Goal: Task Accomplishment & Management: Use online tool/utility

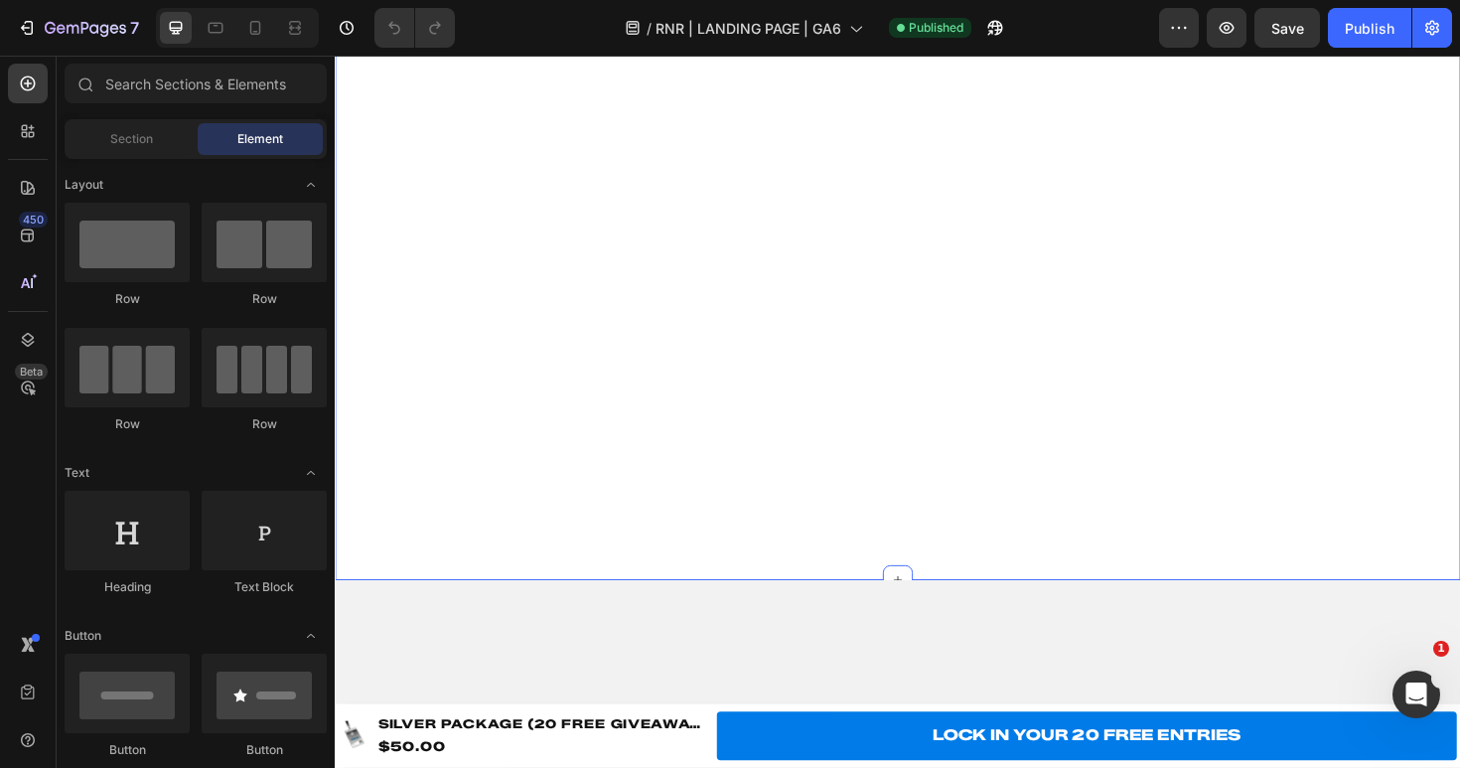
scroll to position [3894, 0]
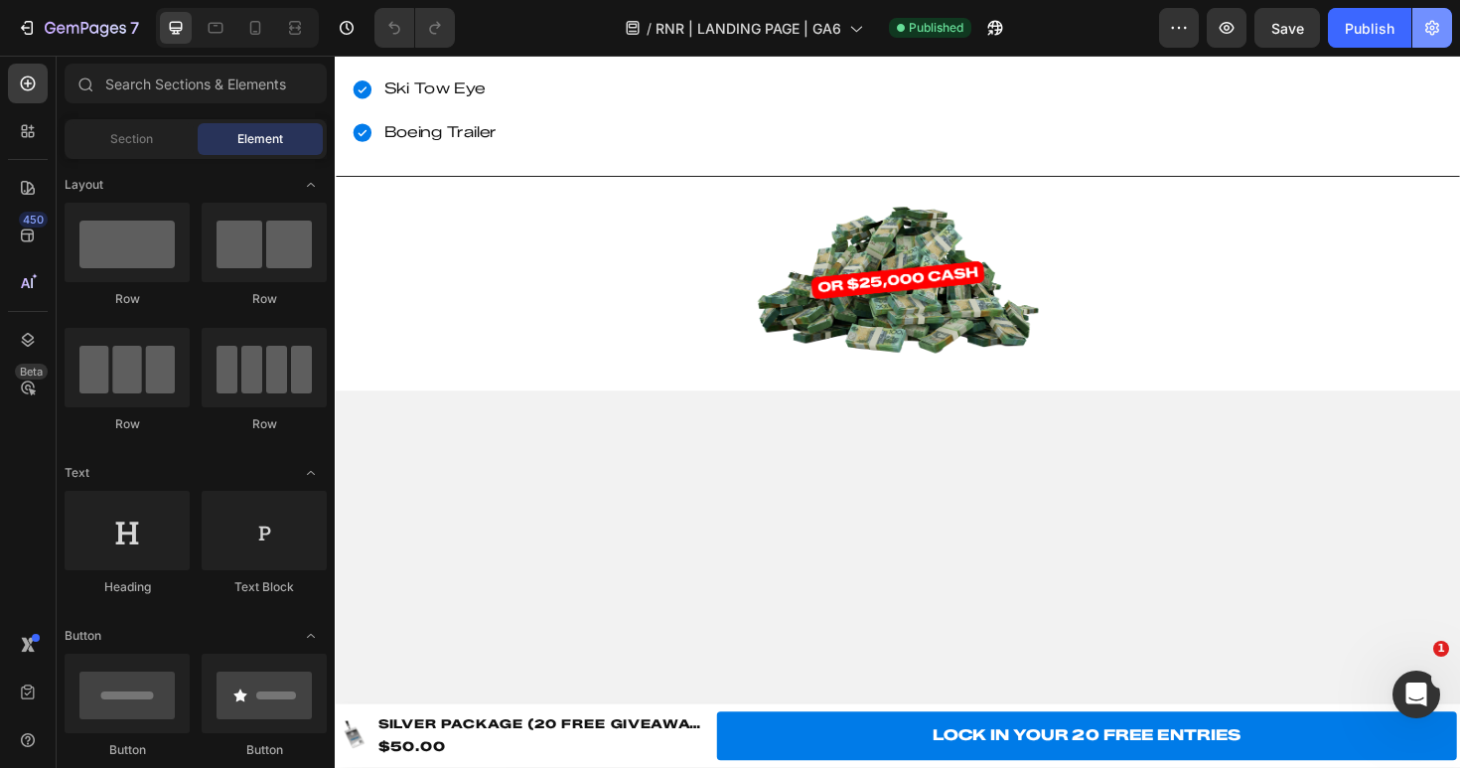
click at [1420, 30] on button "button" at bounding box center [1432, 28] width 40 height 40
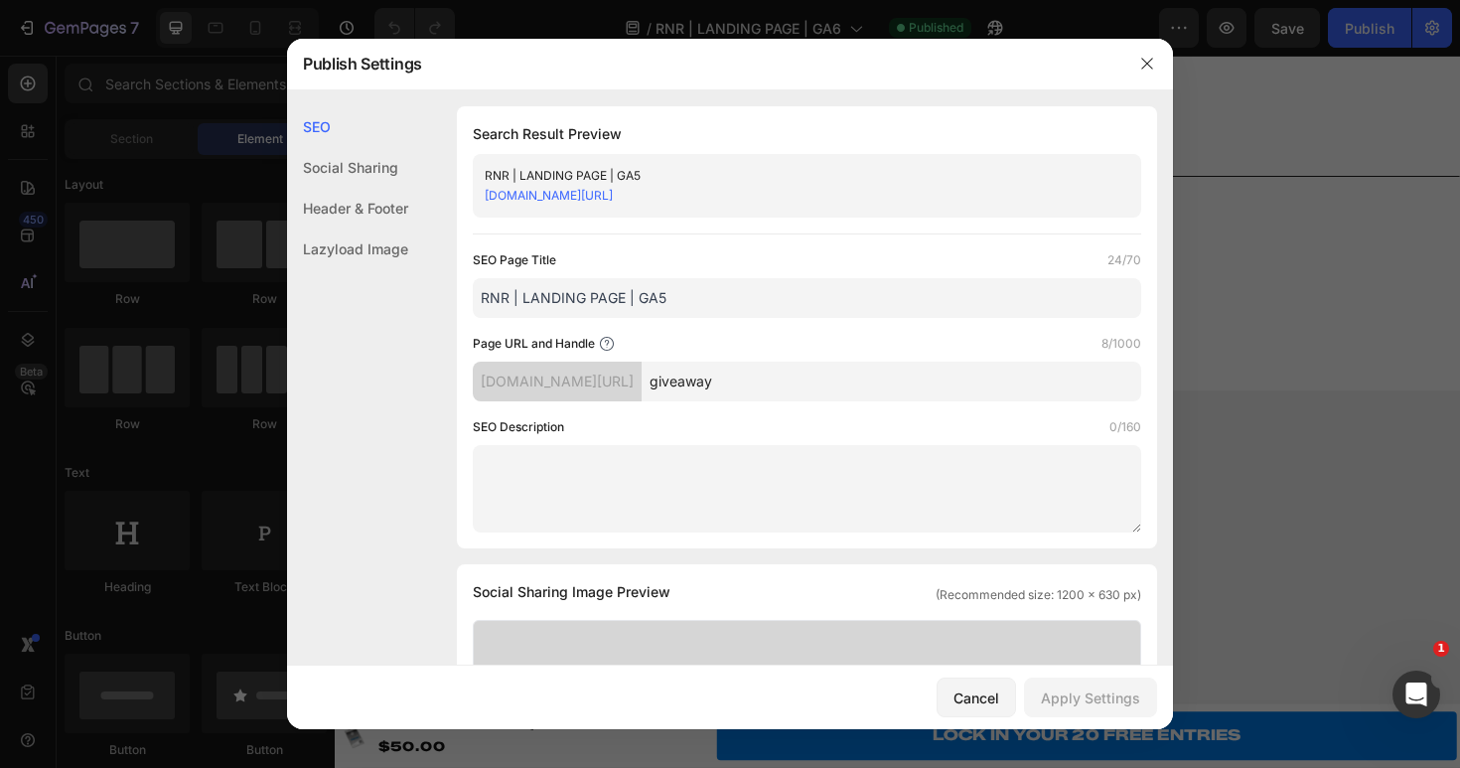
drag, startPoint x: 687, startPoint y: 302, endPoint x: 519, endPoint y: 302, distance: 167.9
click at [519, 302] on input "RNR | LANDING PAGE | GA5" at bounding box center [807, 298] width 668 height 40
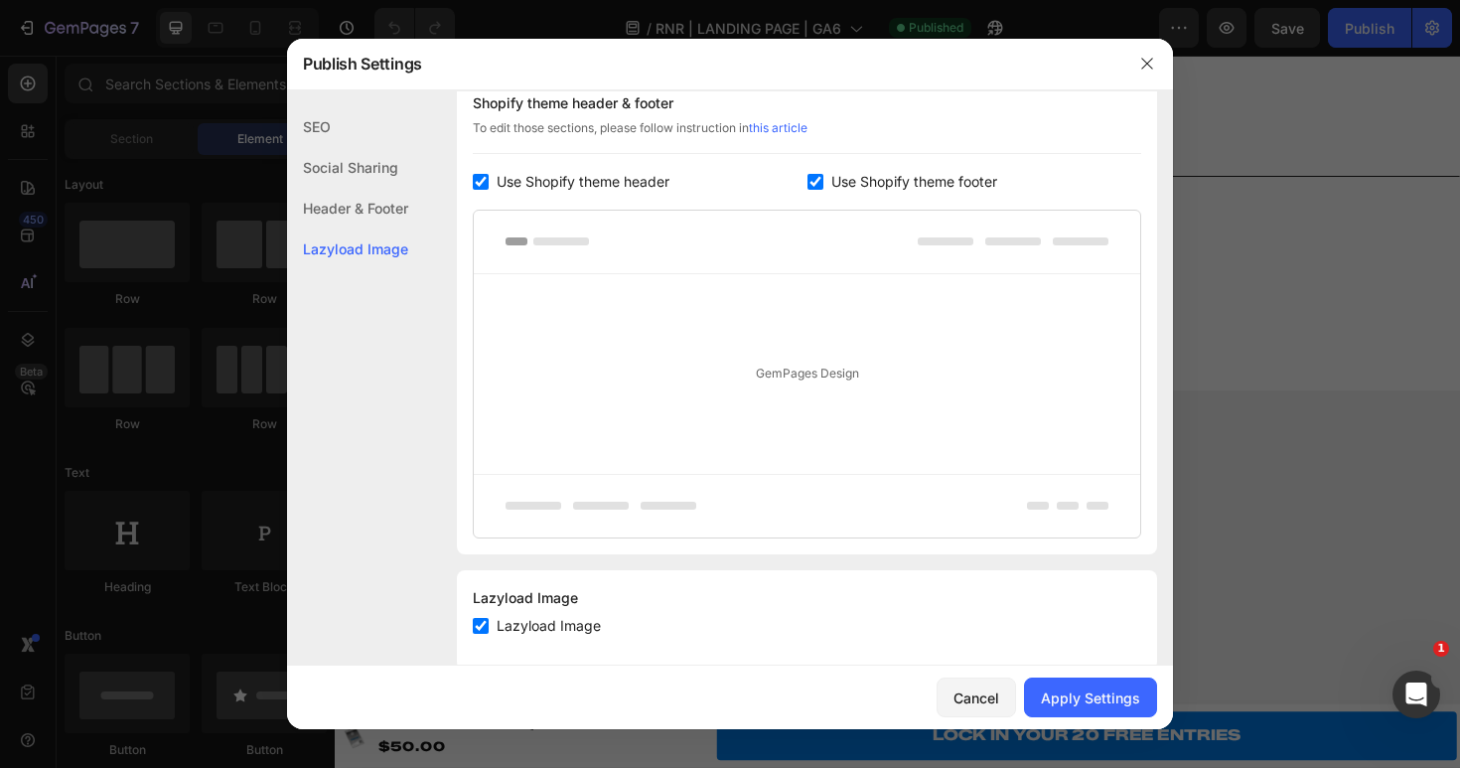
scroll to position [1000, 0]
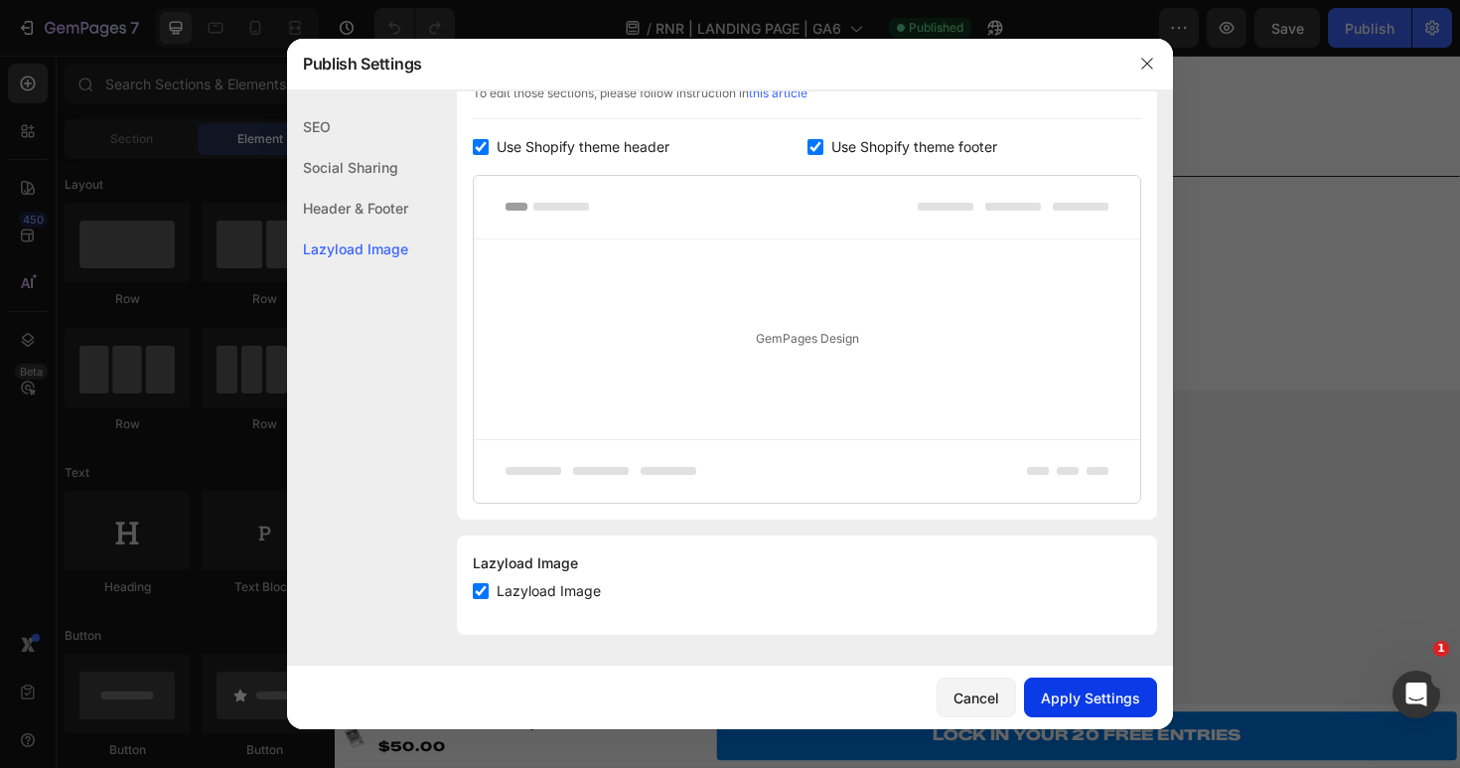
type input "RNR | $50,000 ULTIMATE JETSKI GIVEAWAY!"
click at [1093, 692] on div "Apply Settings" at bounding box center [1090, 697] width 99 height 21
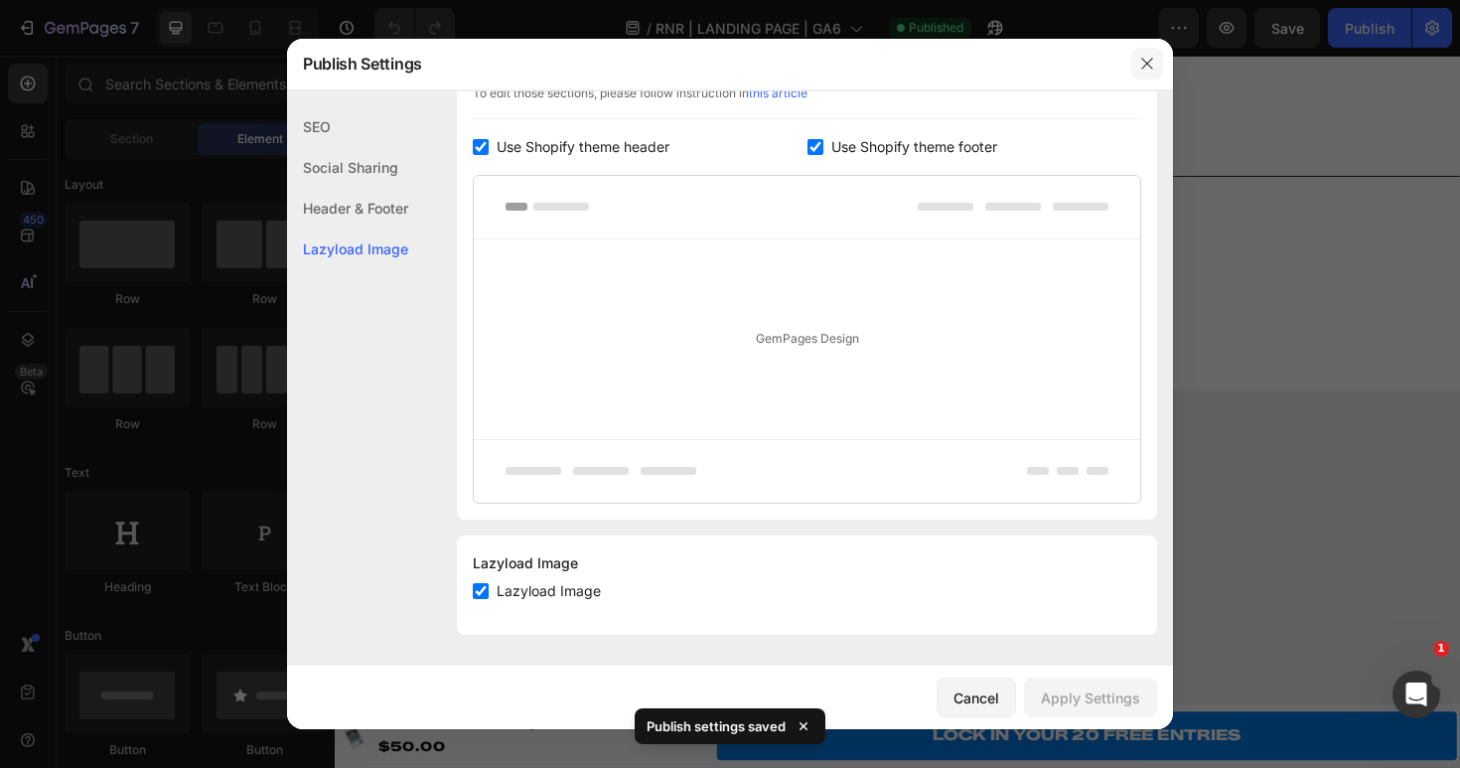
click at [1147, 61] on icon "button" at bounding box center [1147, 64] width 16 height 16
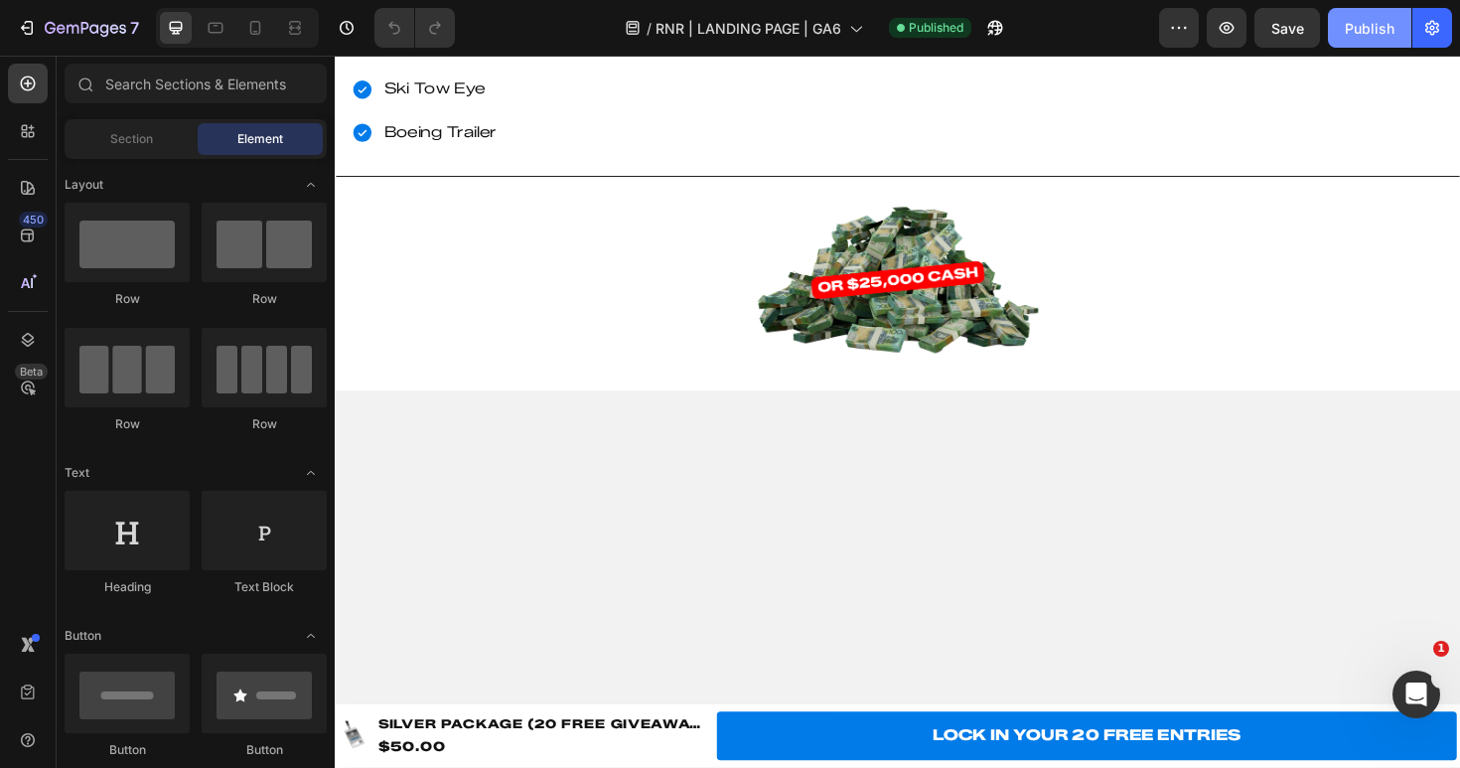
click at [1342, 36] on button "Publish" at bounding box center [1369, 28] width 83 height 40
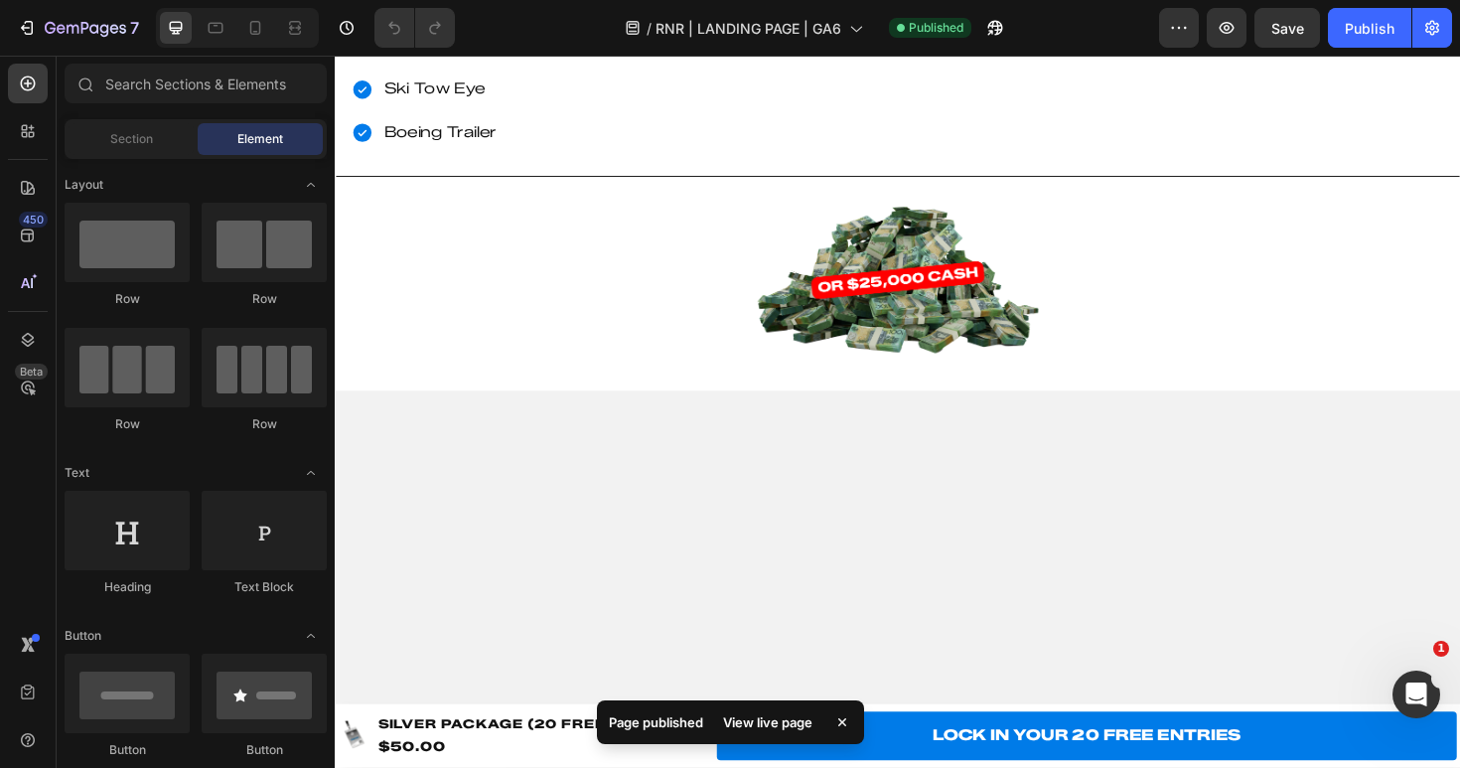
click at [774, 720] on div "View live page" at bounding box center [767, 722] width 113 height 28
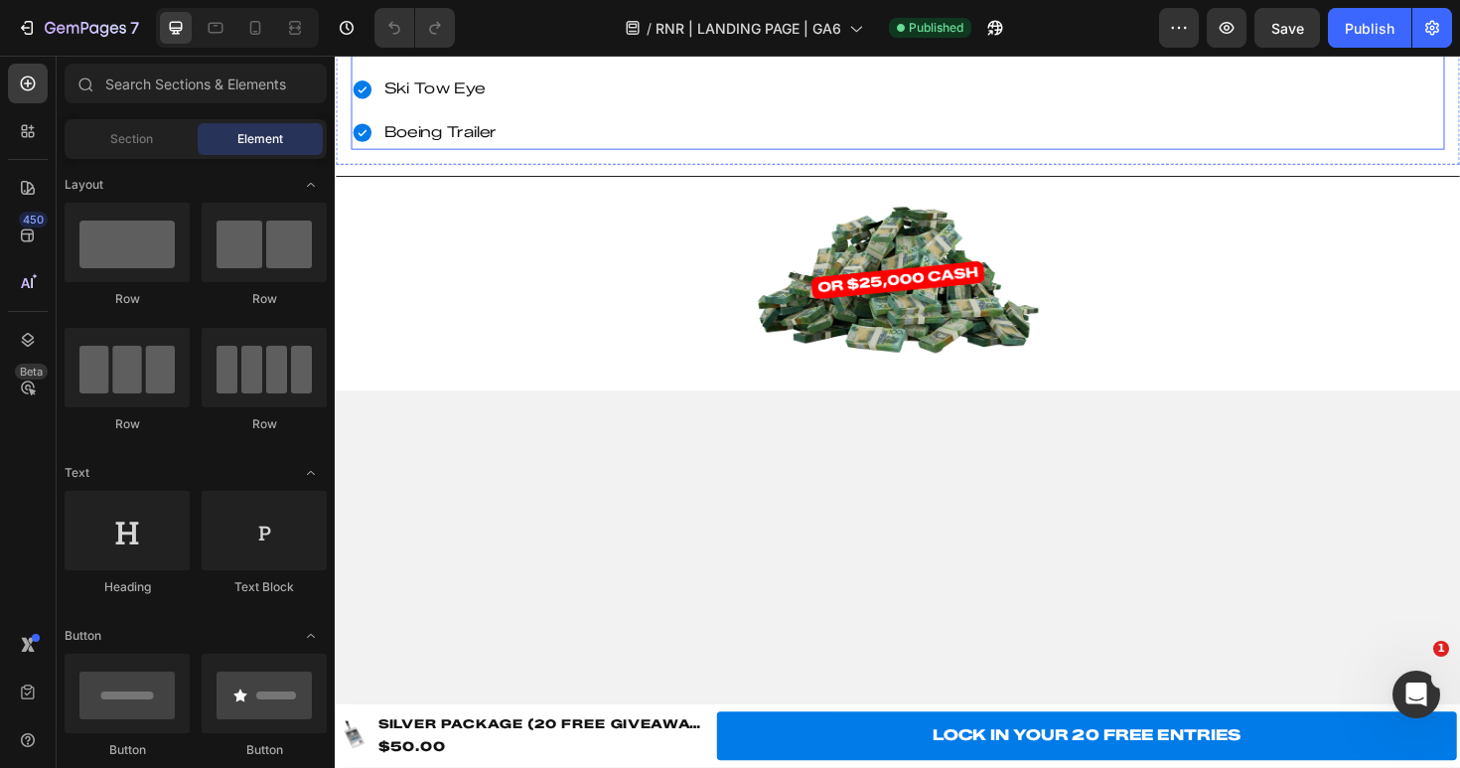
scroll to position [3884, 0]
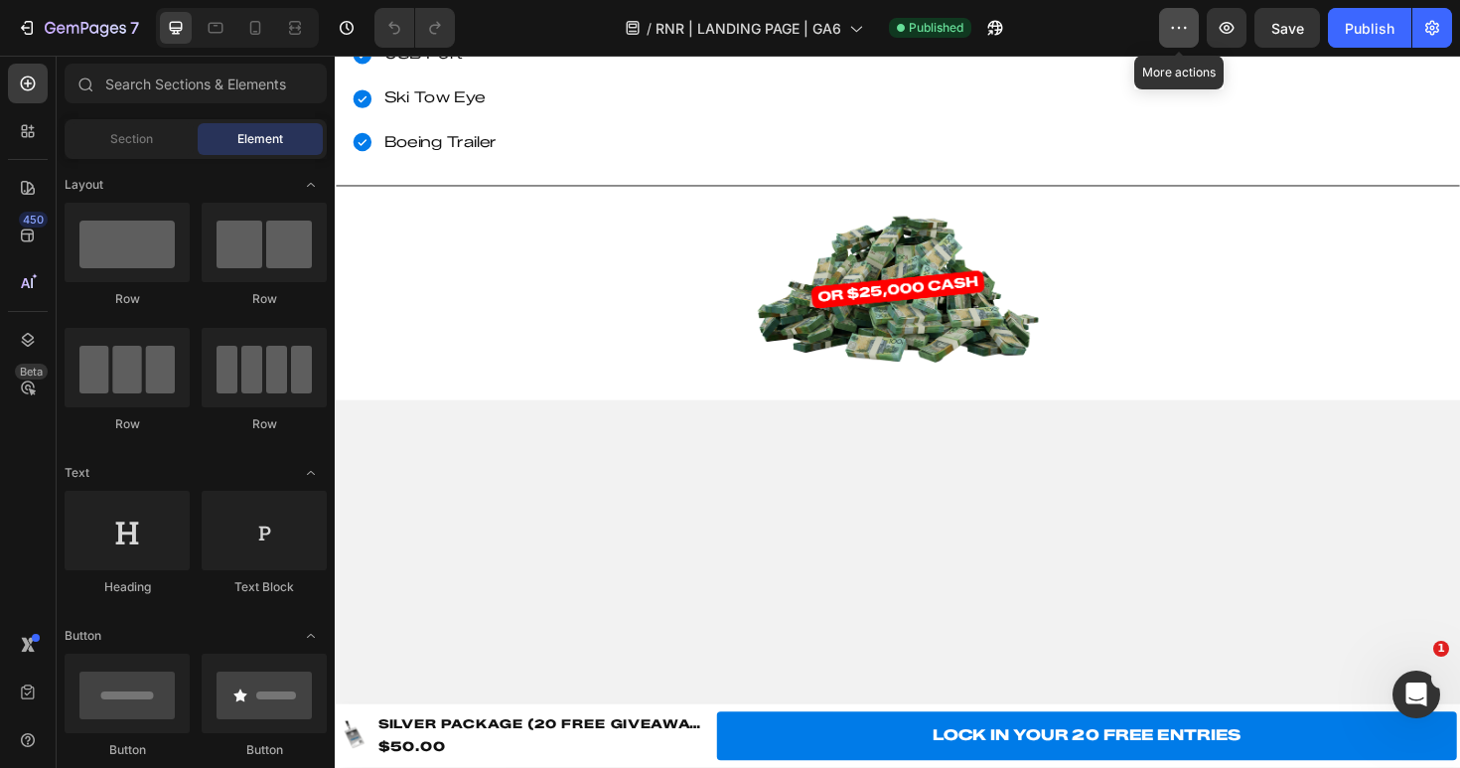
click at [1187, 33] on icon "button" at bounding box center [1179, 28] width 20 height 20
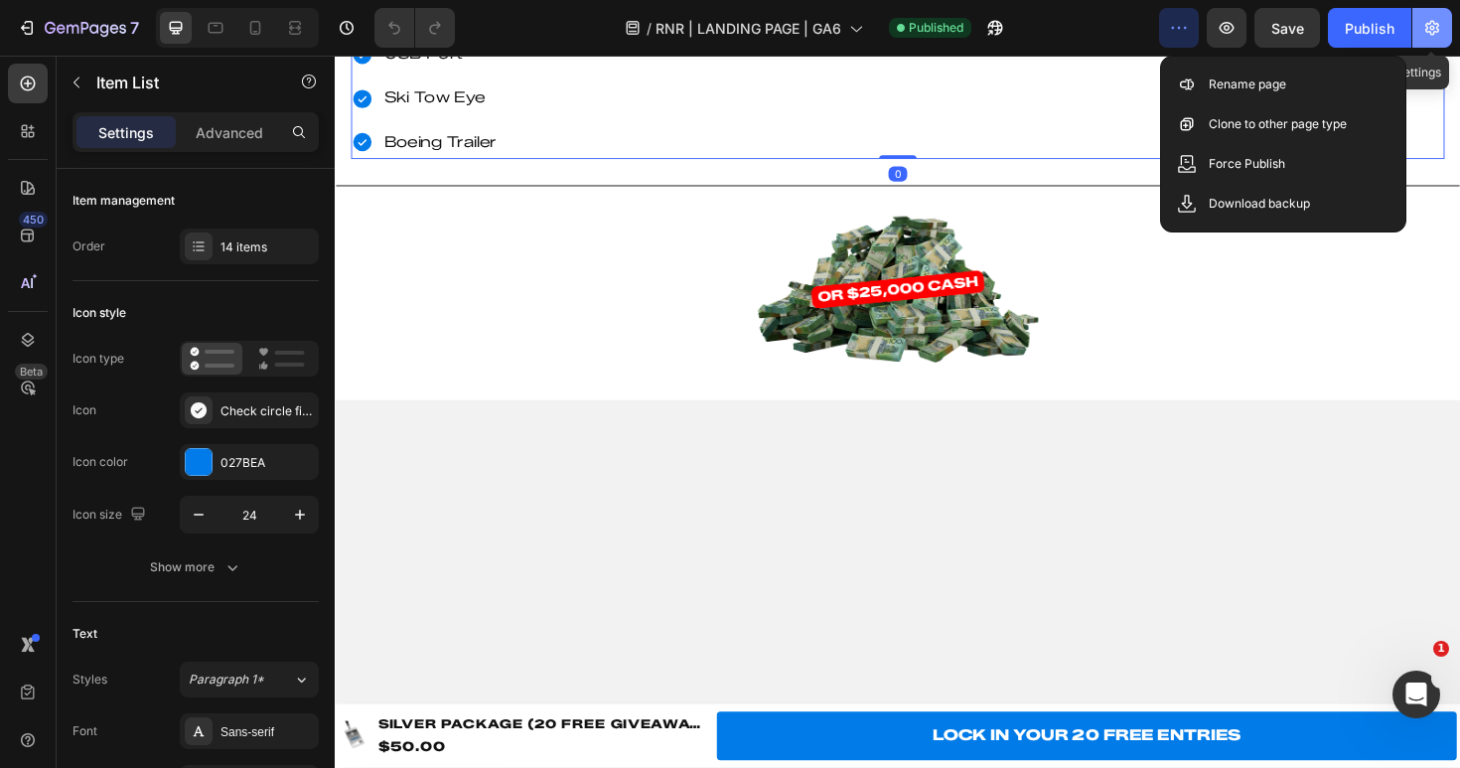
click at [1433, 44] on button "button" at bounding box center [1432, 28] width 40 height 40
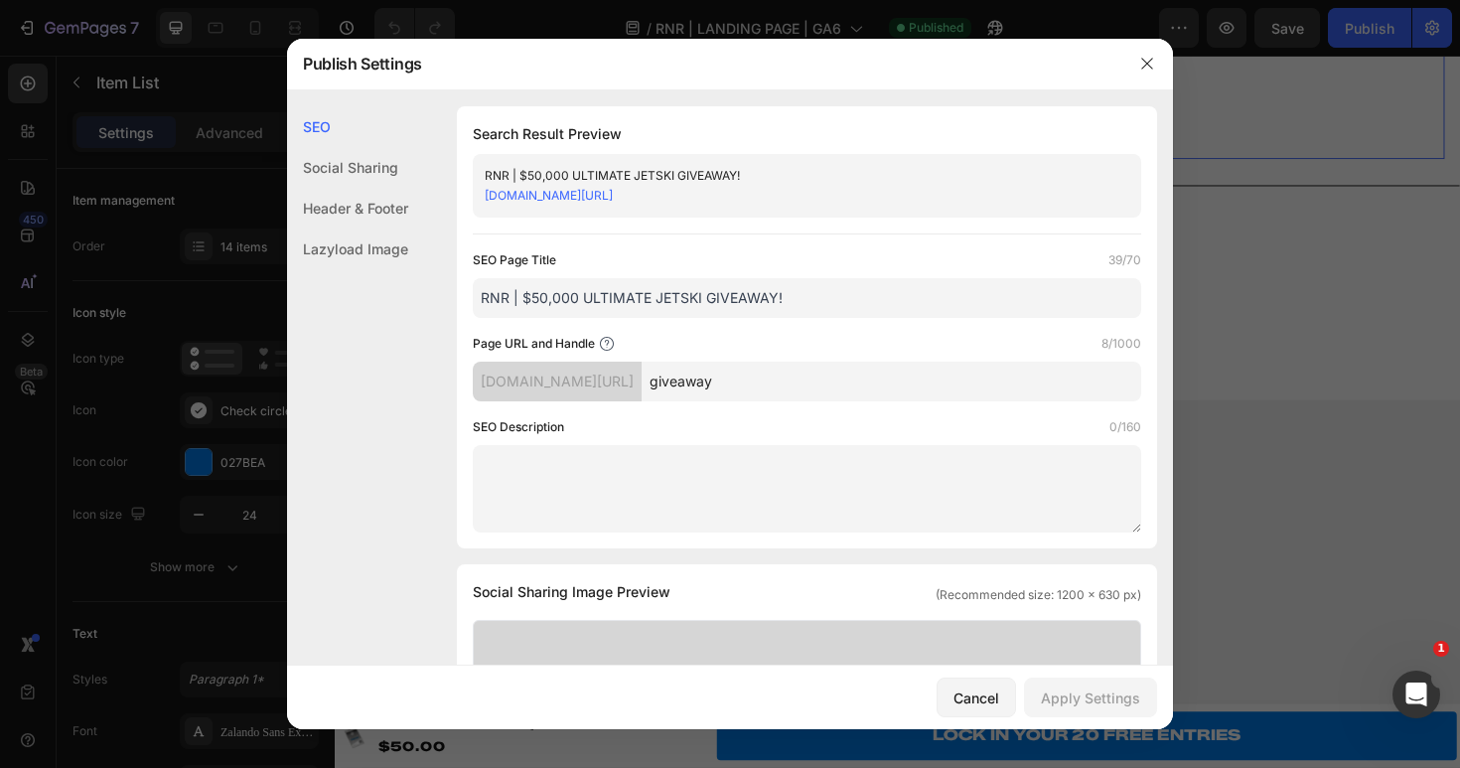
click at [772, 198] on div "[DOMAIN_NAME][URL]" at bounding box center [791, 196] width 612 height 20
click at [1153, 63] on icon "button" at bounding box center [1147, 64] width 16 height 16
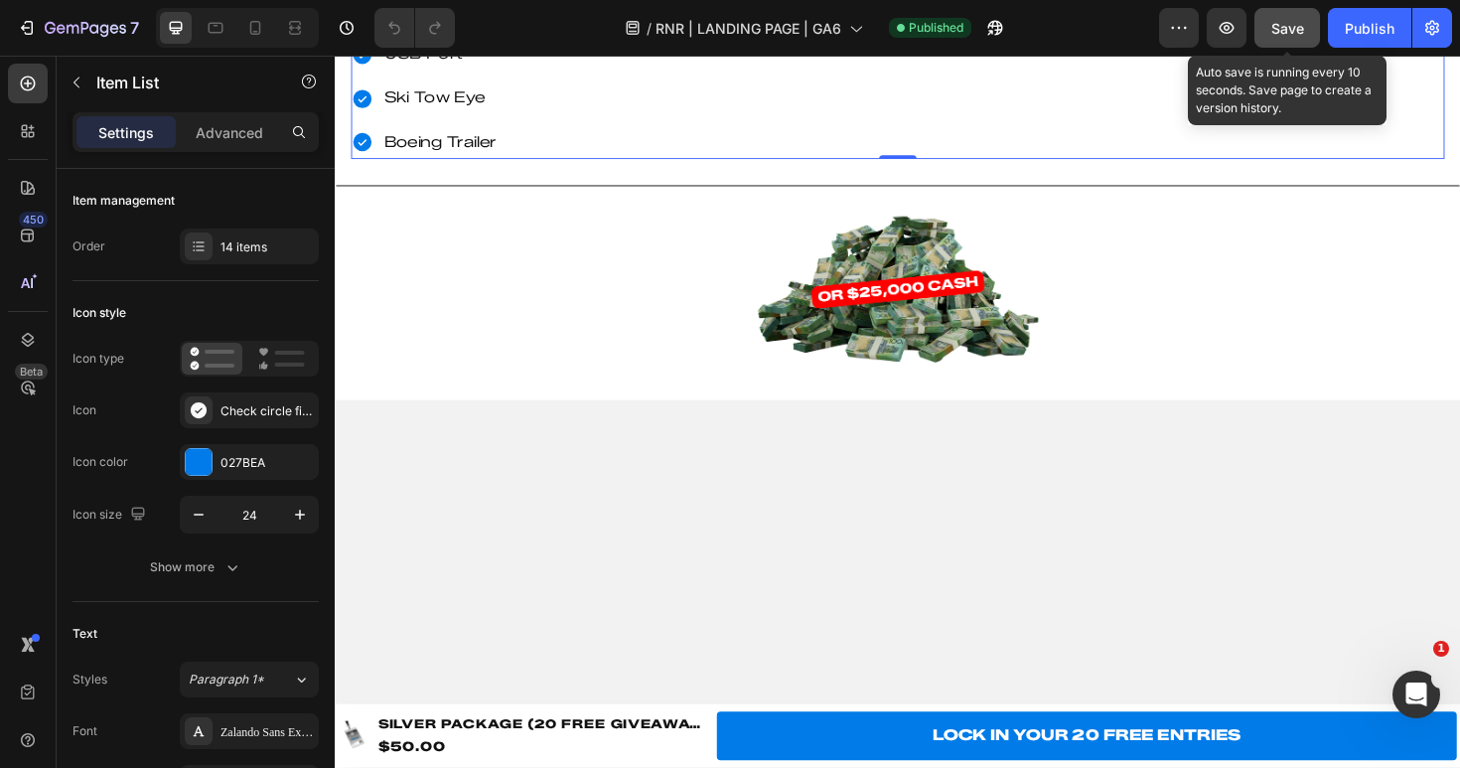
click at [1282, 20] on span "Save" at bounding box center [1287, 28] width 33 height 17
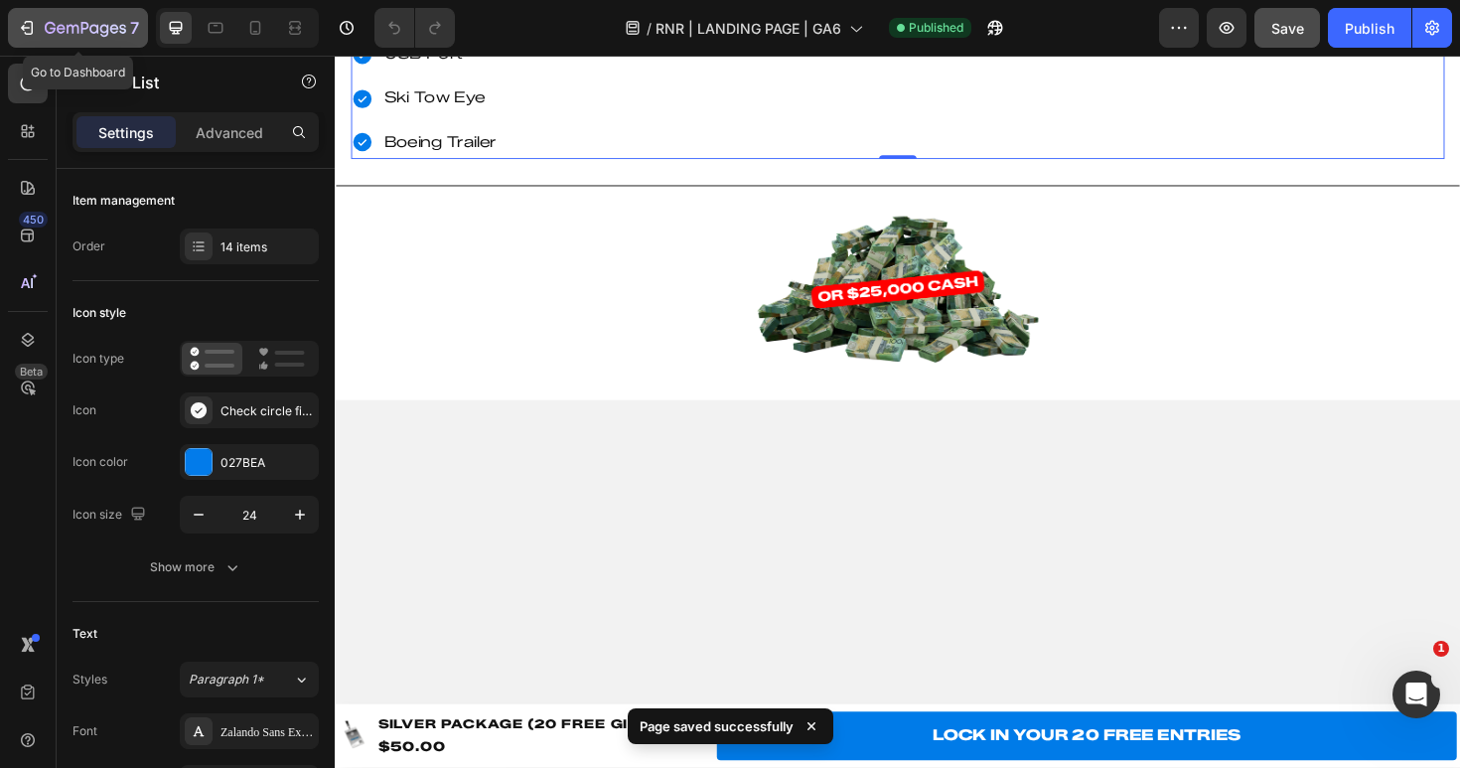
click at [28, 23] on icon "button" at bounding box center [27, 28] width 20 height 20
